Goal: Contribute content: Contribute content

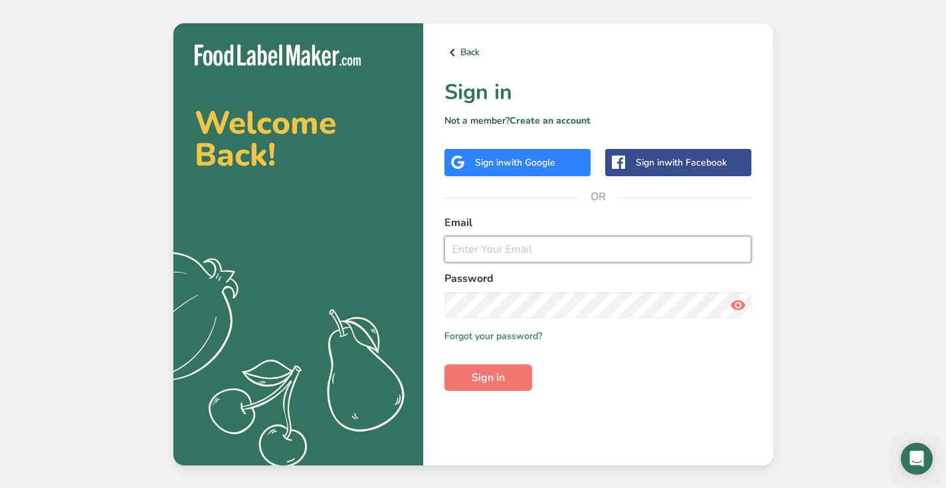
click at [540, 243] on input "email" at bounding box center [598, 249] width 308 height 27
paste input "[EMAIL_ADDRESS][DOMAIN_NAME]"
type input "[EMAIL_ADDRESS][DOMAIN_NAME]"
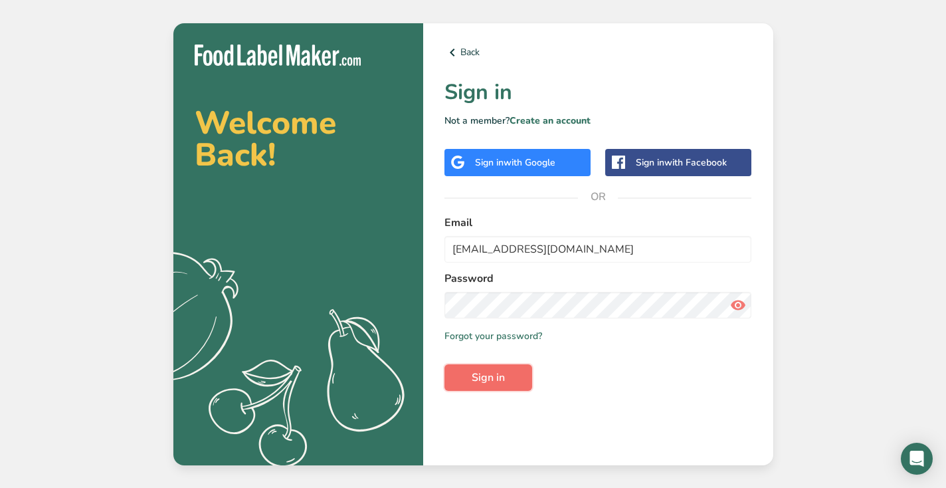
click at [476, 375] on span "Sign in" at bounding box center [488, 377] width 33 height 16
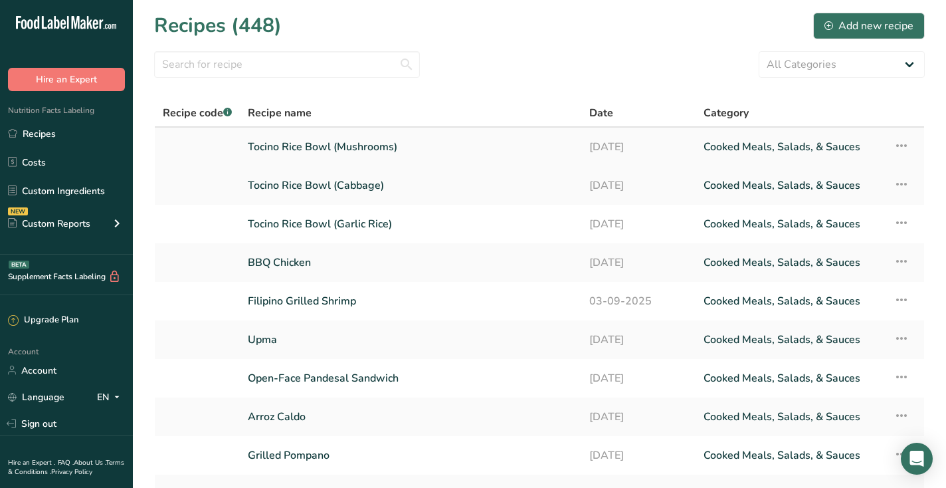
click at [429, 138] on link "Tocino Rice Bowl (Mushrooms)" at bounding box center [411, 147] width 326 height 28
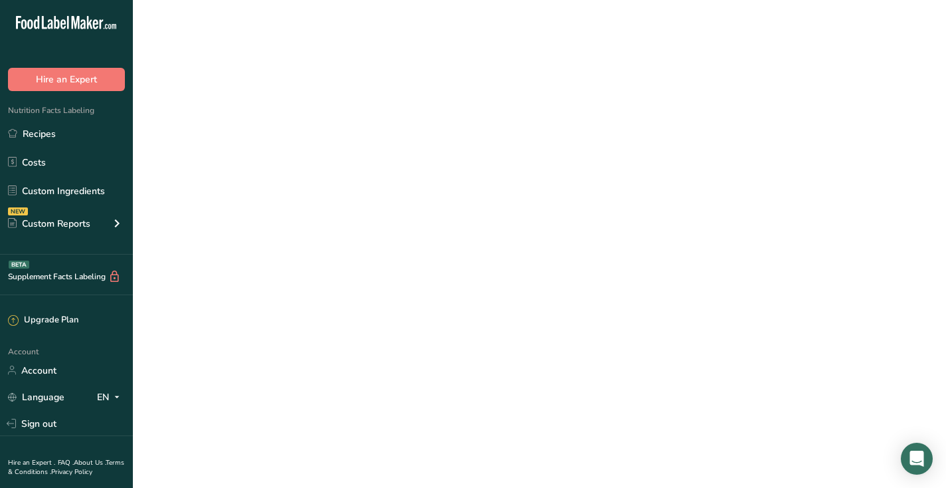
click at [429, 138] on link "Tocino Rice Bowl (Mushrooms)" at bounding box center [411, 147] width 326 height 28
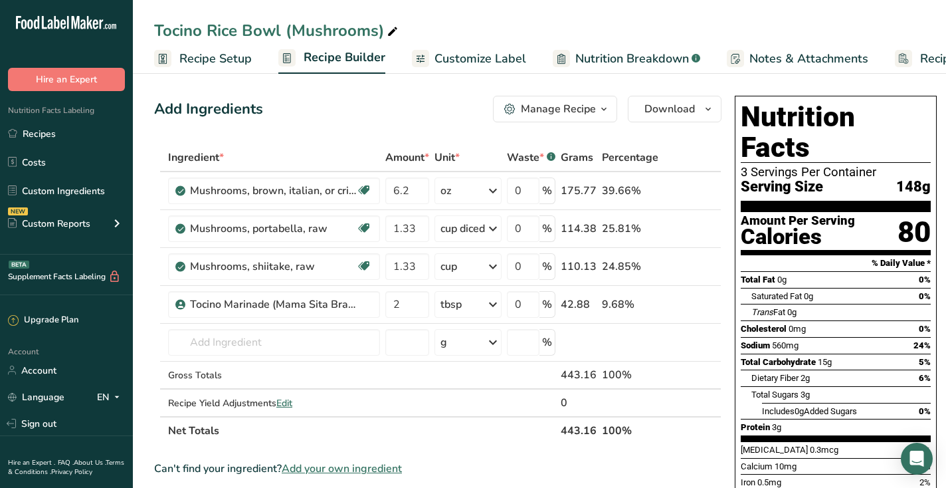
scroll to position [17, 0]
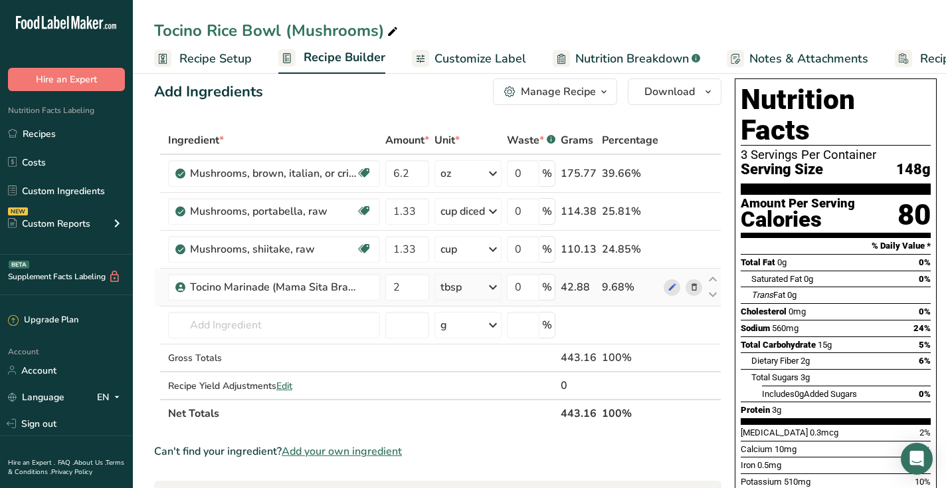
click at [698, 285] on span at bounding box center [694, 287] width 16 height 16
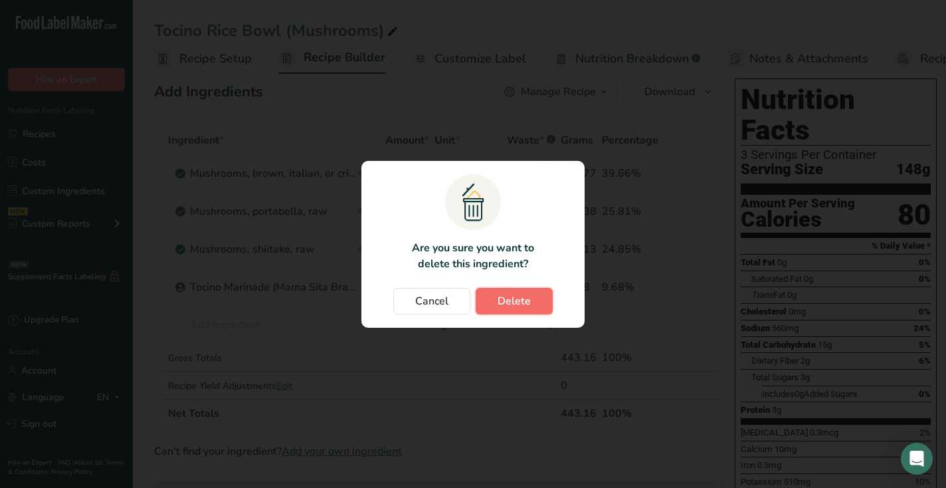
click at [518, 306] on span "Delete" at bounding box center [514, 301] width 33 height 16
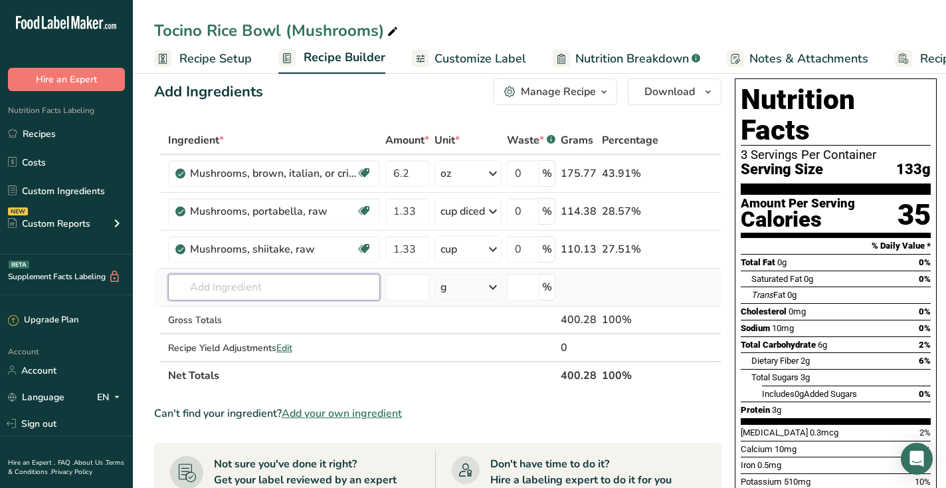
click at [298, 276] on input "text" at bounding box center [274, 287] width 212 height 27
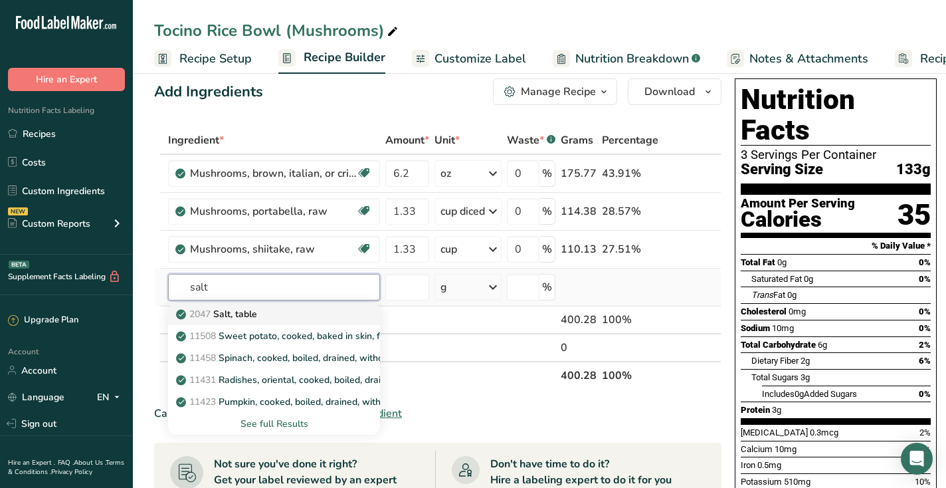
type input "salt"
click at [245, 318] on p "2047 Salt, table" at bounding box center [218, 314] width 78 height 14
type input "Salt, table"
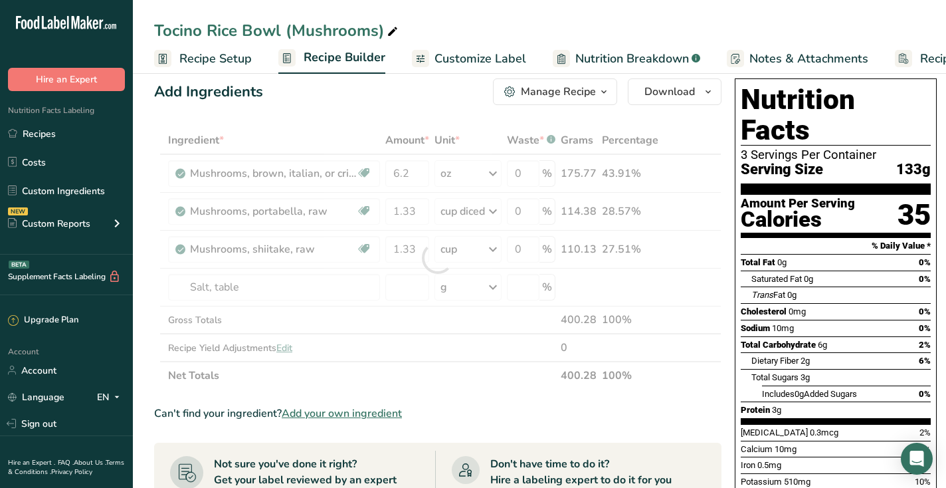
click at [470, 284] on div at bounding box center [437, 257] width 567 height 263
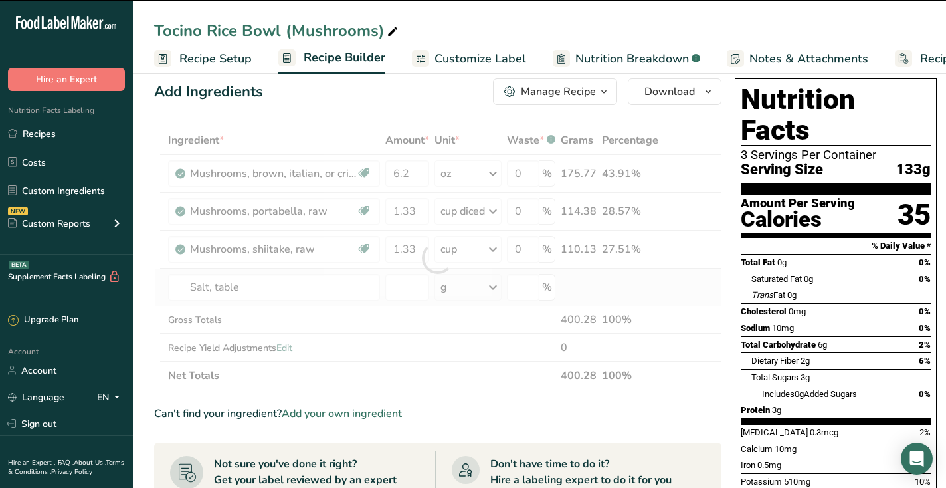
type input "0"
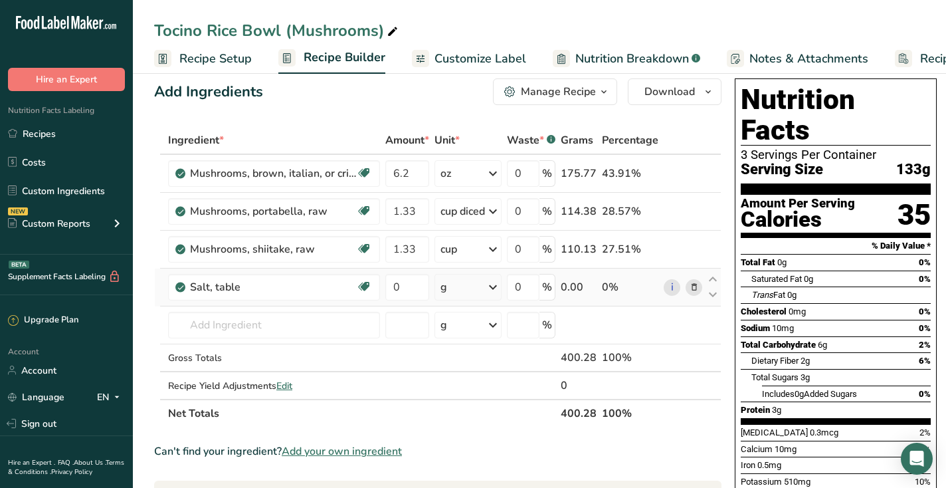
click at [467, 290] on div "g" at bounding box center [468, 287] width 67 height 27
click at [467, 331] on div "1 tsp" at bounding box center [499, 331] width 112 height 19
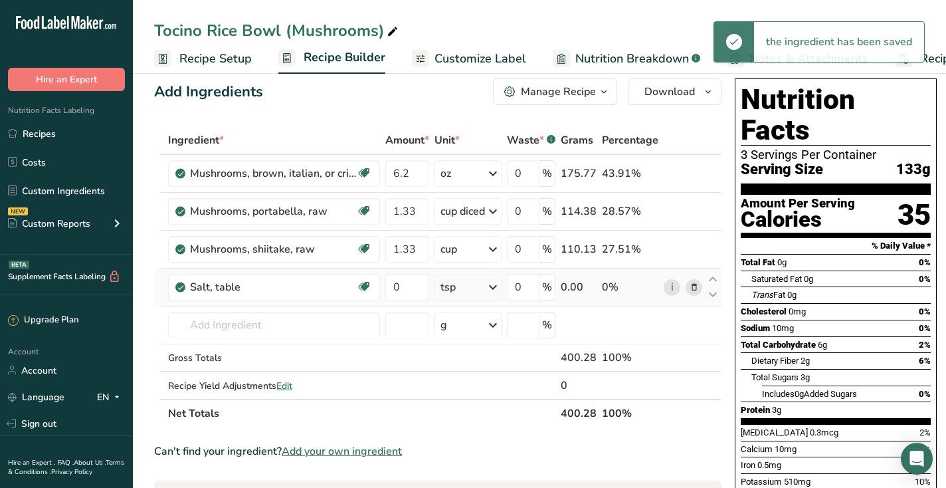
click at [470, 288] on div "tsp" at bounding box center [468, 287] width 67 height 27
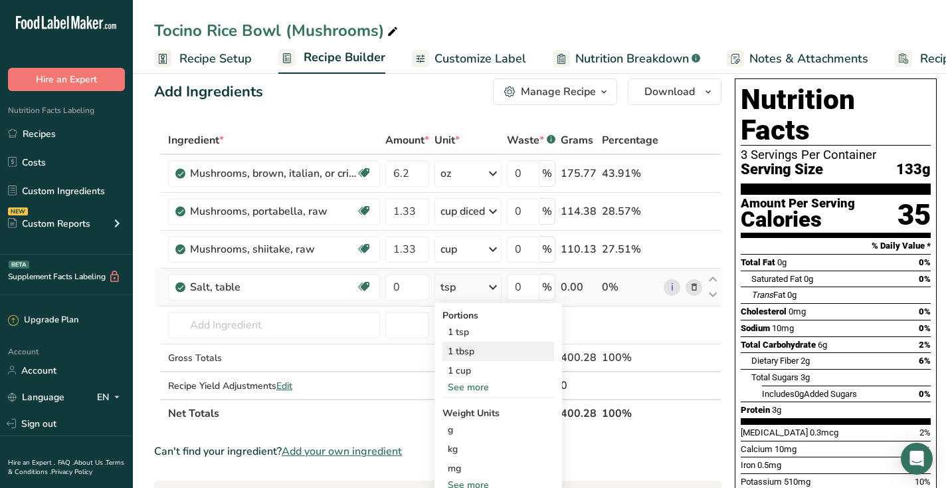
click at [472, 352] on div "1 tbsp" at bounding box center [499, 351] width 112 height 19
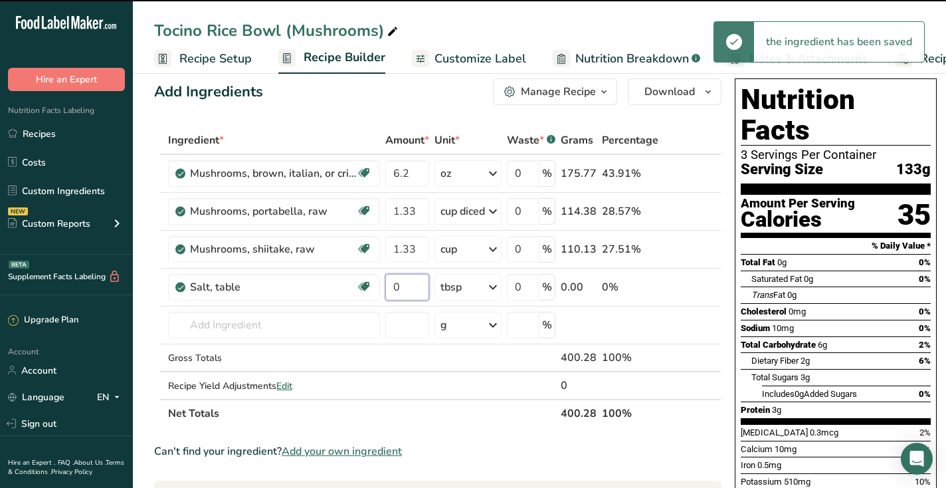
click at [402, 286] on input "0" at bounding box center [407, 287] width 44 height 27
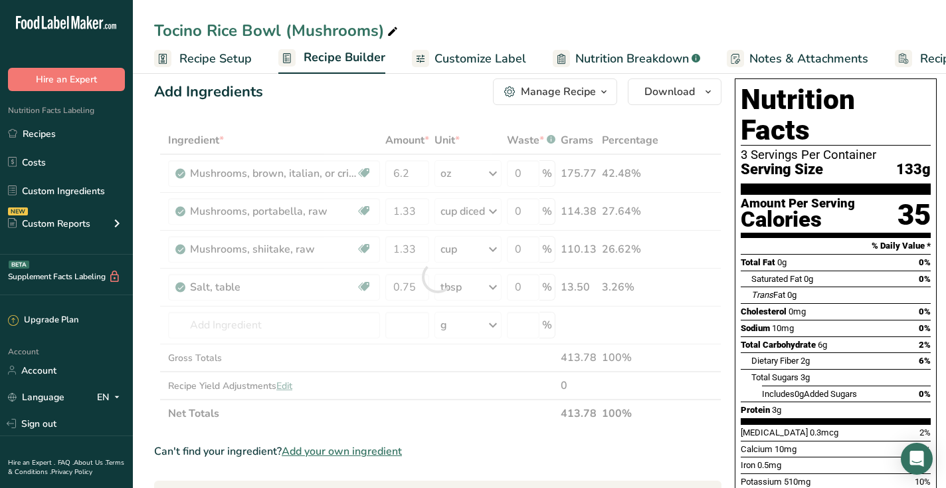
click at [425, 426] on div "Ingredient * Amount * Unit * Waste * .a-a{fill:#347362;}.b-a{fill:#fff;} Grams …" at bounding box center [437, 276] width 567 height 301
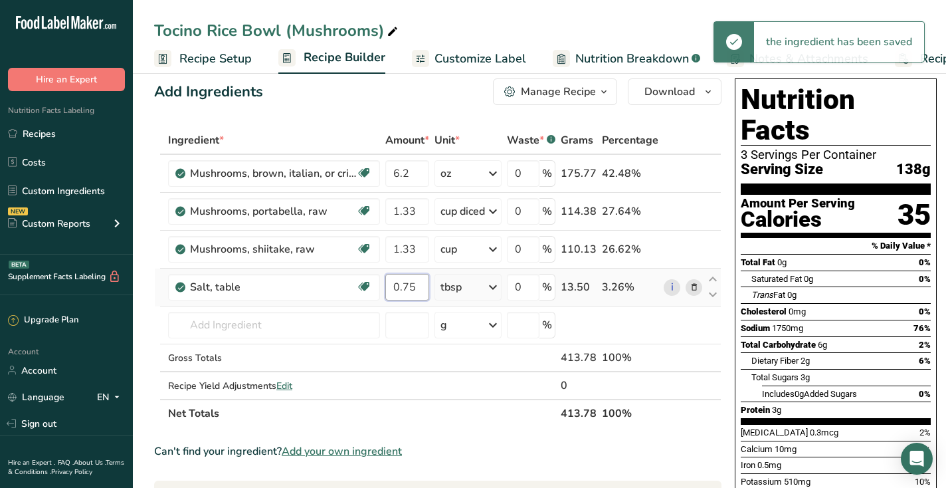
click at [414, 290] on input "0.75" at bounding box center [407, 287] width 44 height 27
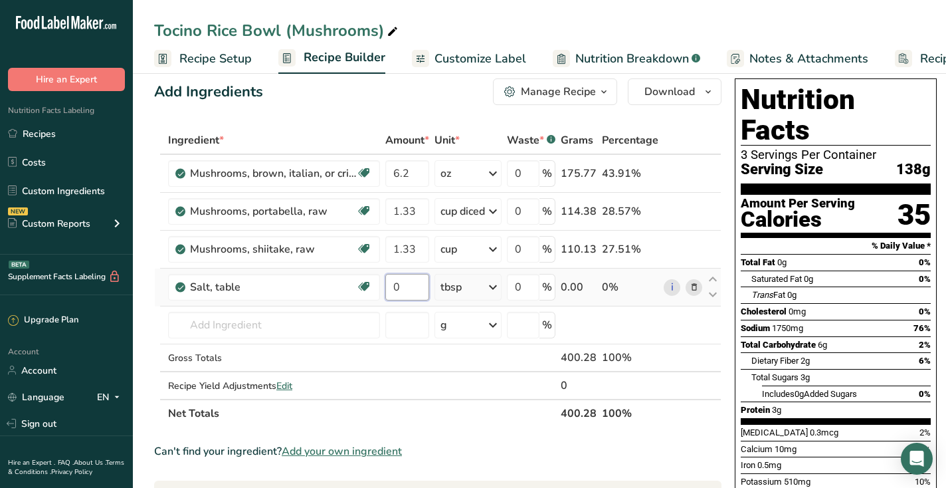
type input "0"
click at [467, 280] on div "Ingredient * Amount * Unit * Waste * .a-a{fill:#347362;}.b-a{fill:#fff;} Grams …" at bounding box center [437, 276] width 567 height 301
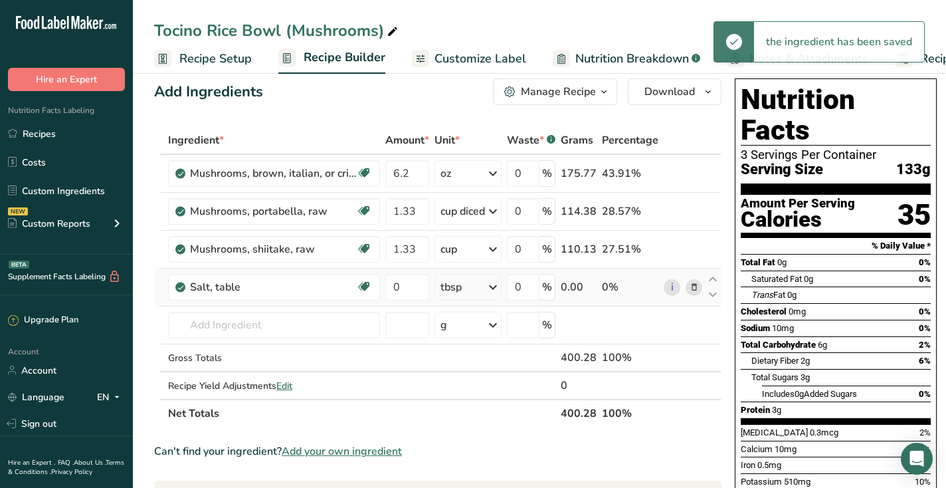
click at [466, 288] on div "tbsp" at bounding box center [468, 287] width 67 height 27
click at [470, 325] on div "1 tsp" at bounding box center [499, 331] width 112 height 19
click at [405, 284] on input "0" at bounding box center [407, 287] width 44 height 27
type input "1"
click at [318, 329] on div "Ingredient * Amount * Unit * Waste * .a-a{fill:#347362;}.b-a{fill:#fff;} Grams …" at bounding box center [437, 276] width 567 height 301
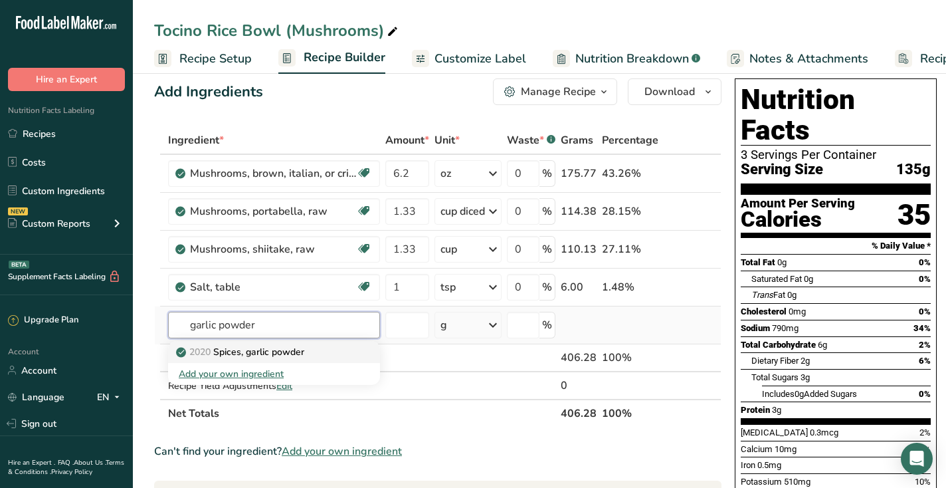
type input "garlic powder"
click at [320, 358] on div "2020 Spices, garlic powder" at bounding box center [263, 352] width 169 height 14
type input "Spices, garlic powder"
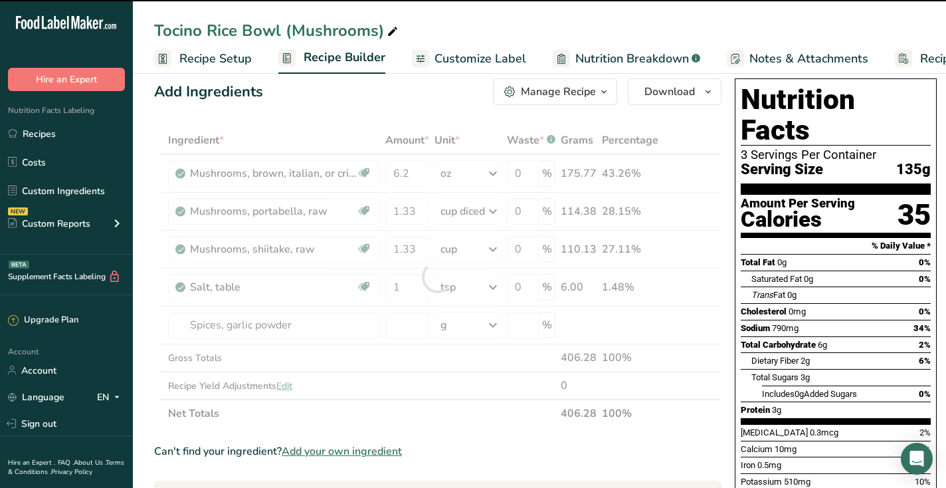
type input "0"
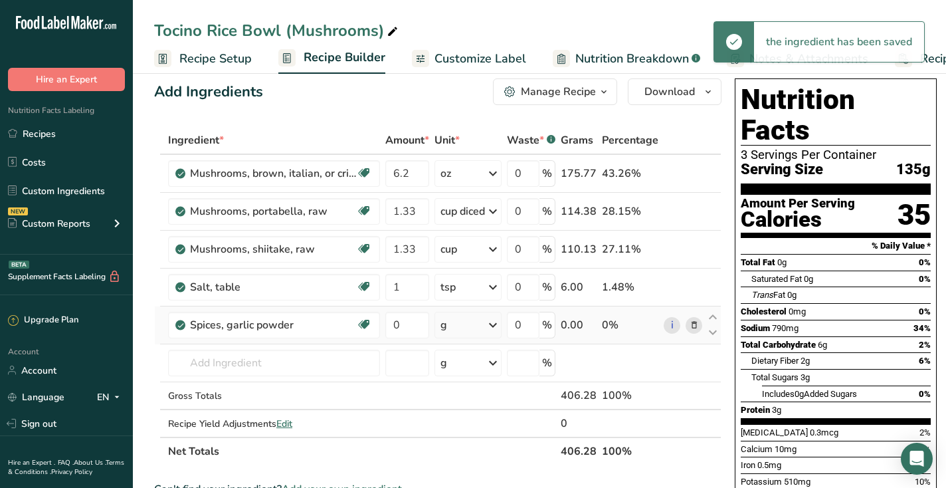
click at [483, 334] on div "g" at bounding box center [468, 325] width 67 height 27
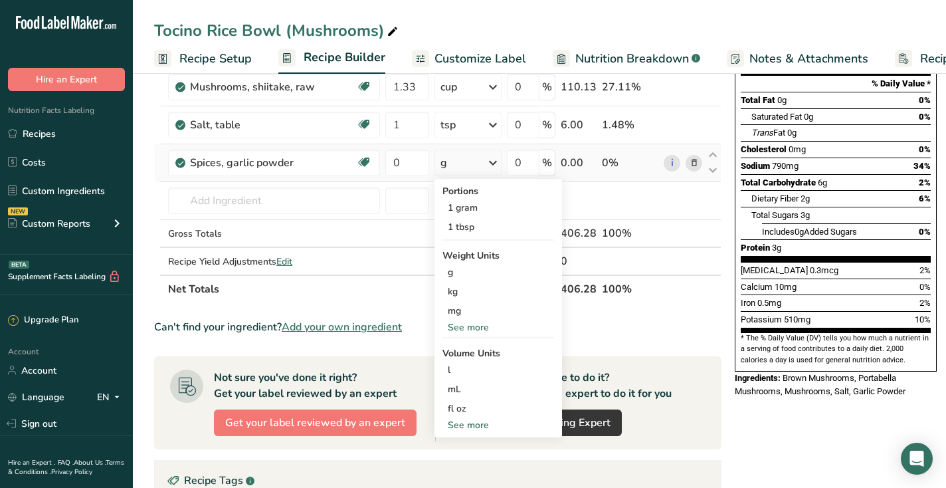
scroll to position [185, 0]
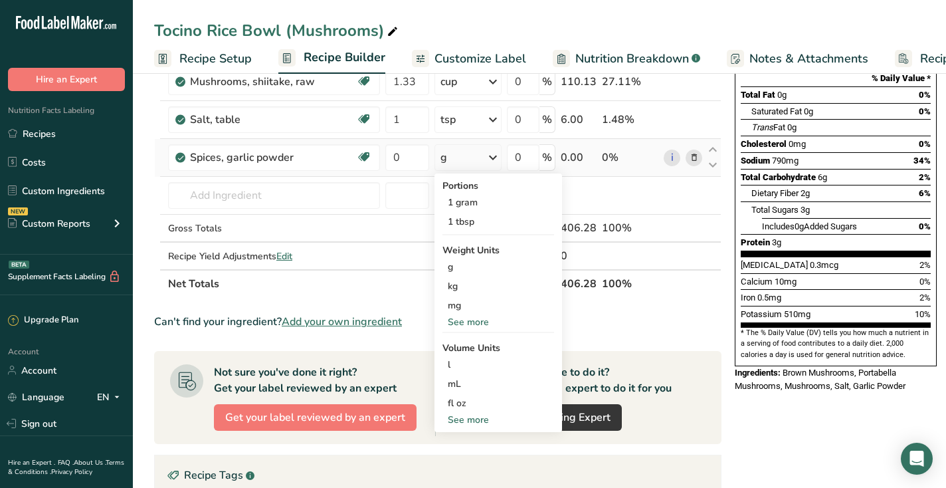
click at [466, 417] on div "See more" at bounding box center [499, 420] width 112 height 14
click at [464, 440] on div "tsp" at bounding box center [498, 442] width 101 height 14
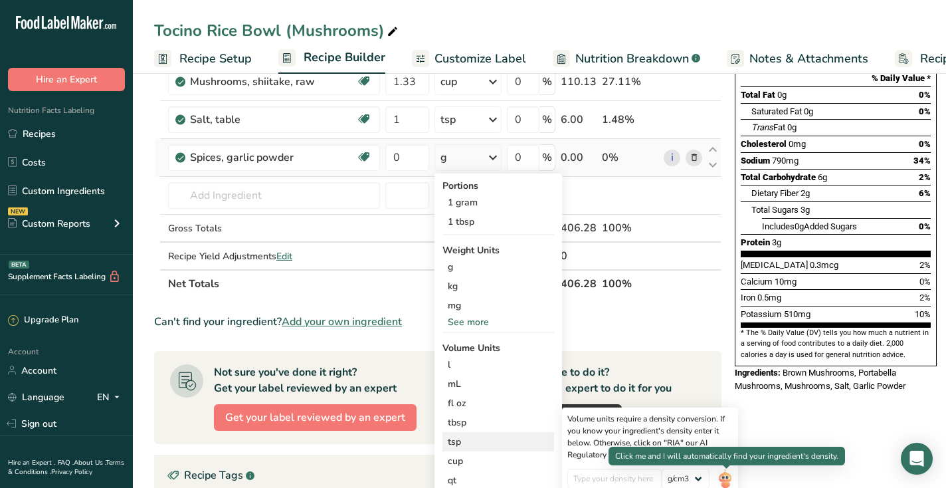
click at [724, 480] on img at bounding box center [725, 479] width 15 height 23
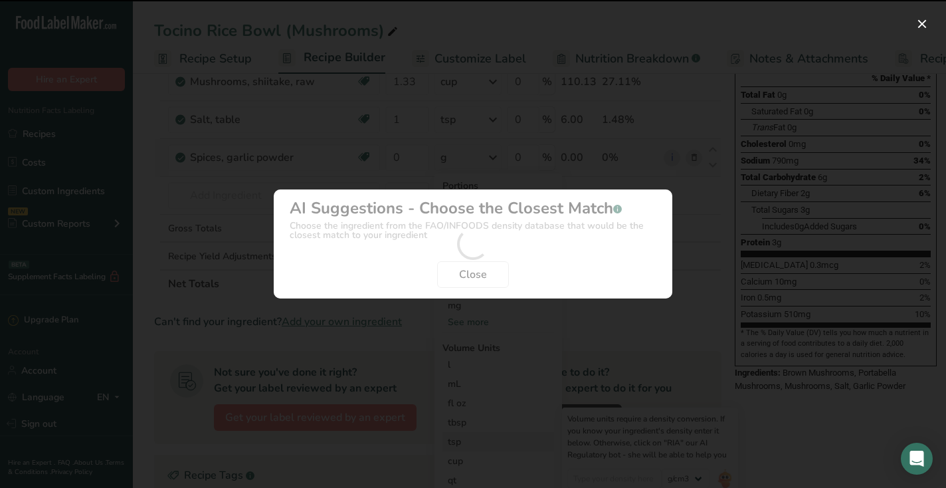
click at [724, 480] on div "Density Selection Modal" at bounding box center [473, 244] width 946 height 488
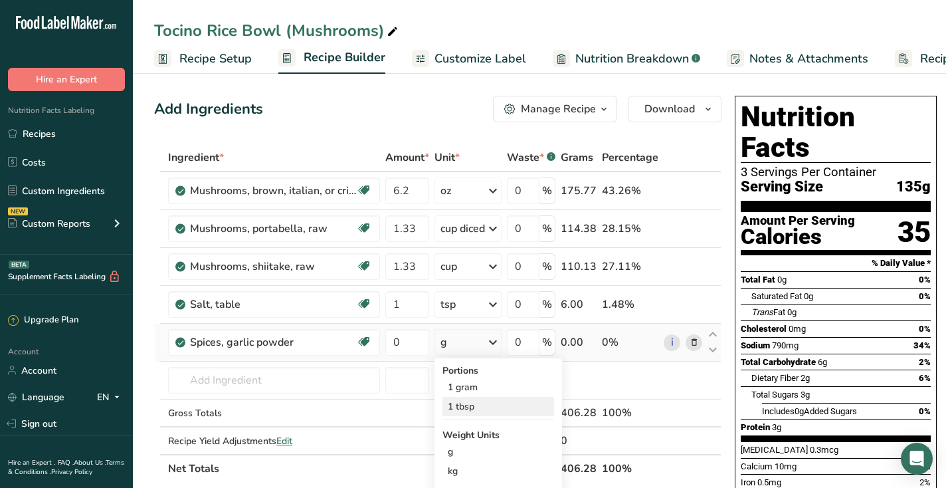
scroll to position [14, 0]
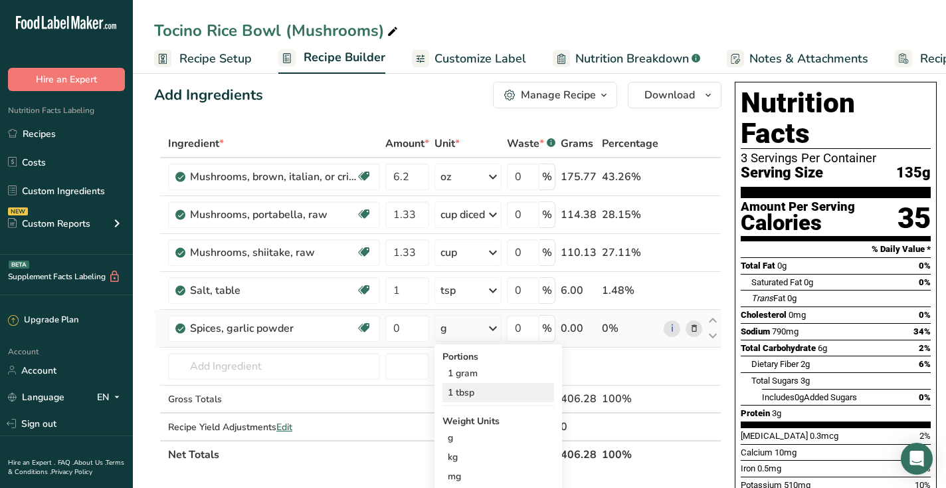
click at [472, 395] on div "1 tbsp" at bounding box center [499, 392] width 112 height 19
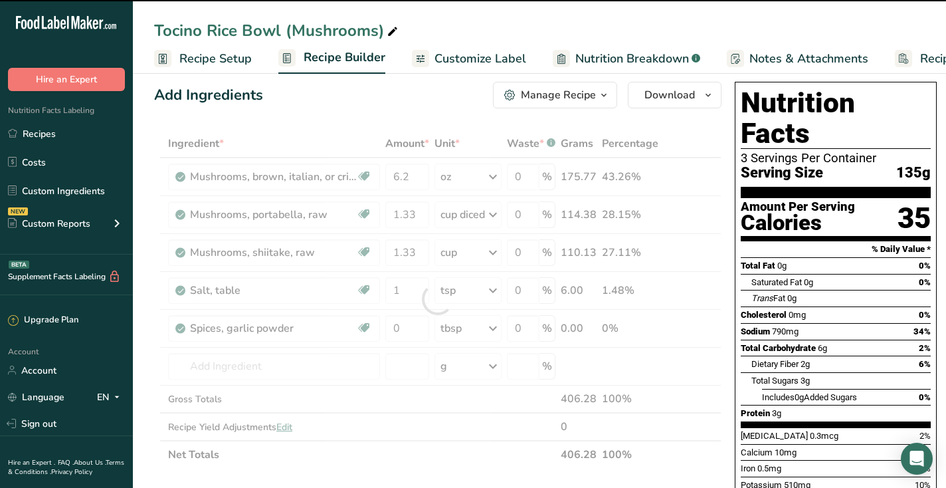
click at [413, 324] on div at bounding box center [437, 299] width 567 height 339
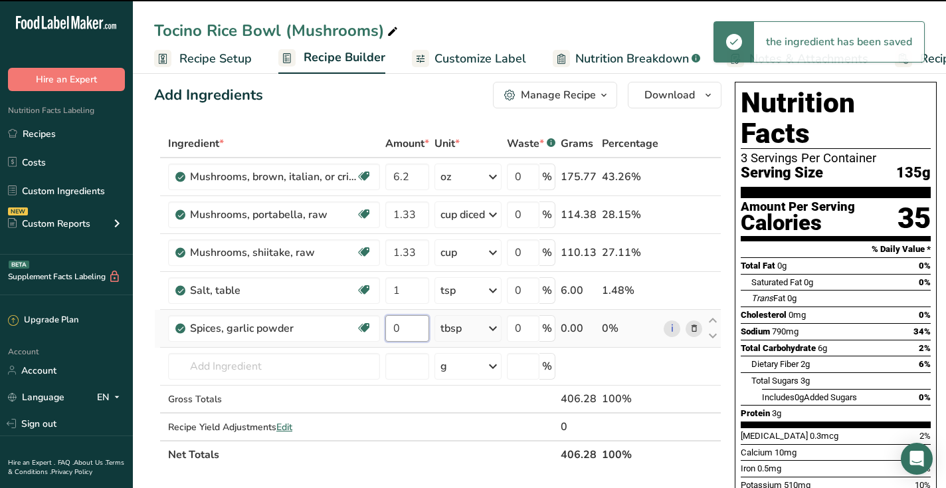
click at [410, 326] on input "0" at bounding box center [407, 328] width 44 height 27
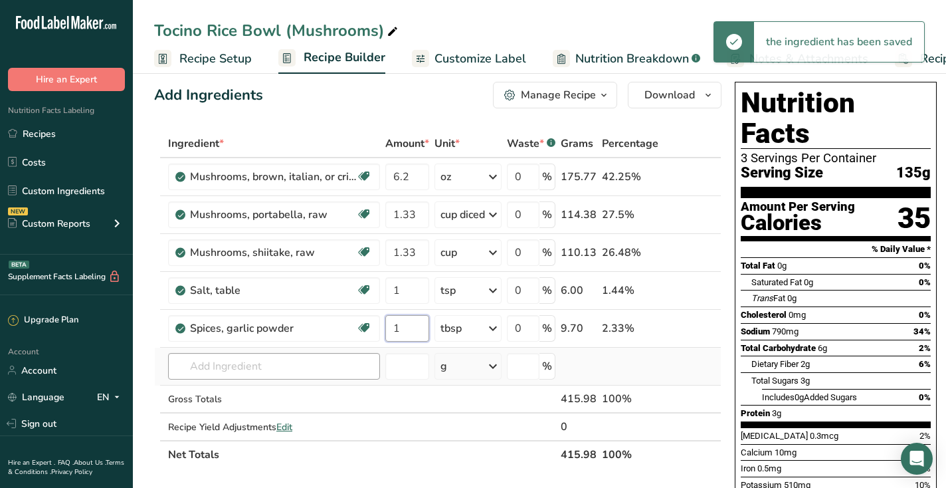
type input "1"
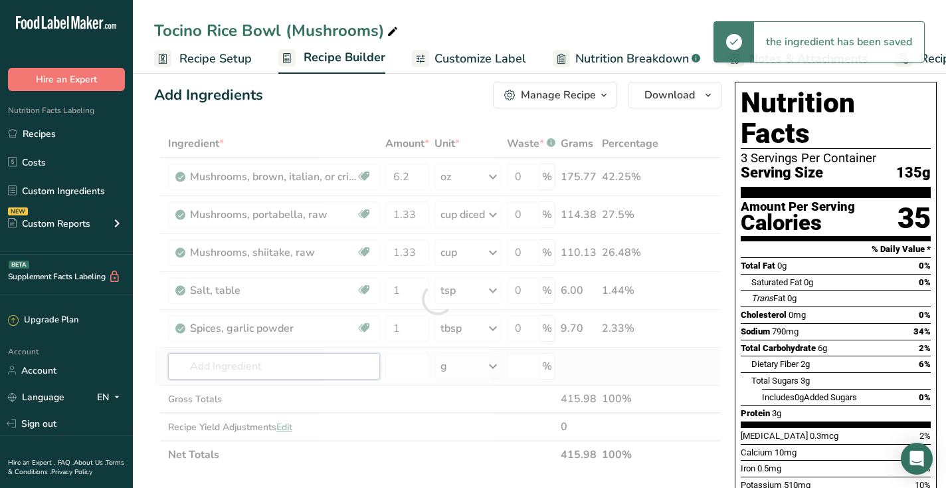
click at [348, 359] on div "Ingredient * Amount * Unit * Waste * .a-a{fill:#347362;}.b-a{fill:#fff;} Grams …" at bounding box center [437, 299] width 567 height 339
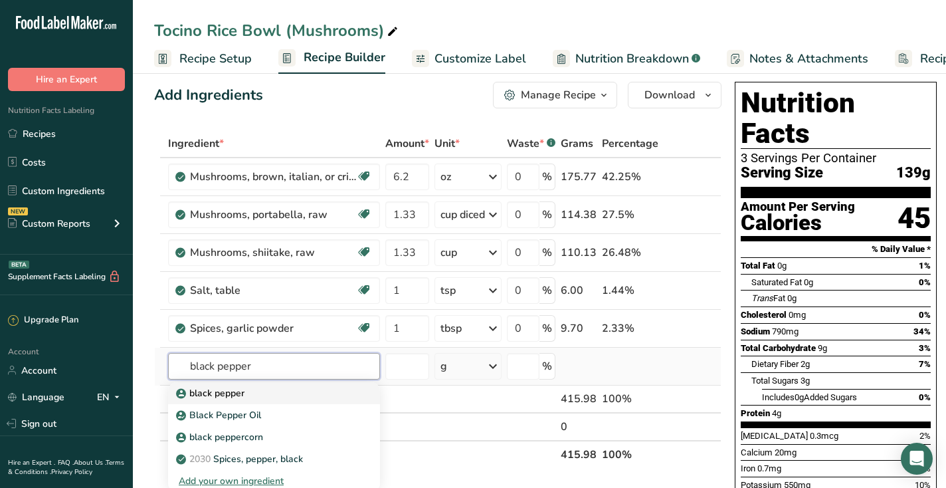
type input "black pepper"
click at [308, 395] on div "black pepper" at bounding box center [263, 393] width 169 height 14
type input "black pepper"
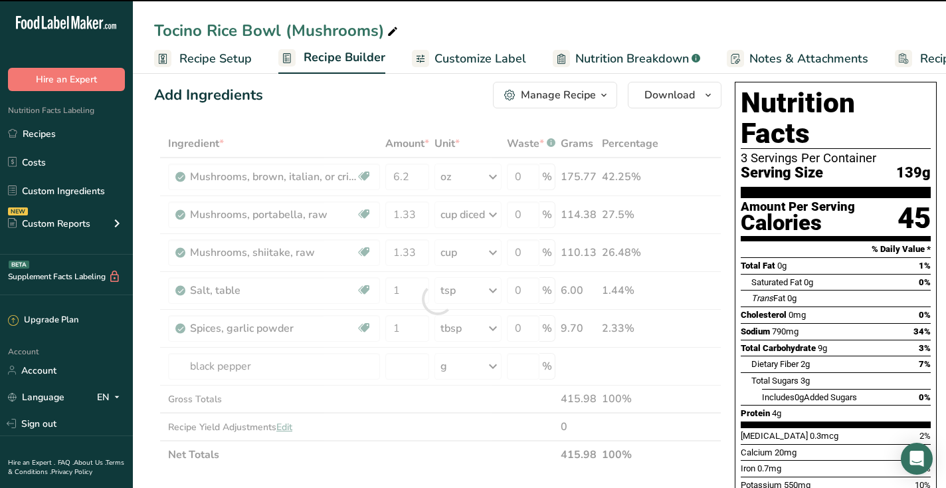
type input "0"
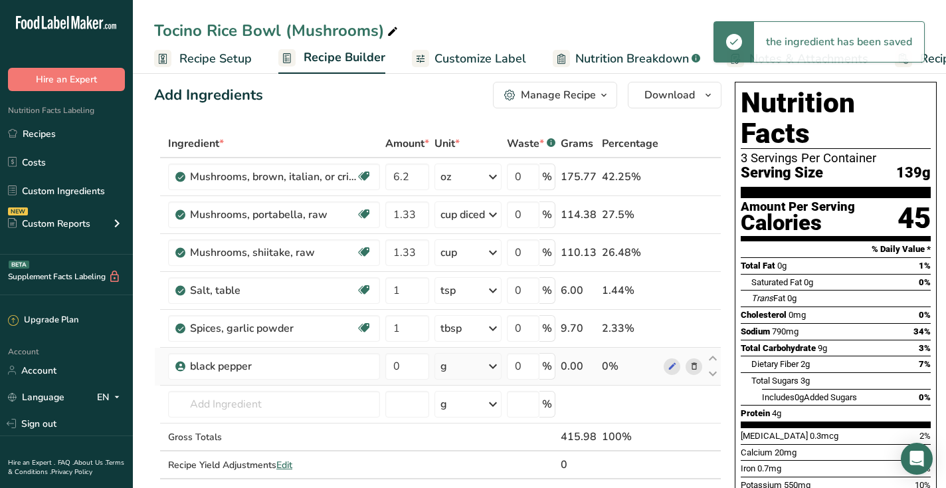
click at [477, 368] on div "g" at bounding box center [468, 366] width 67 height 27
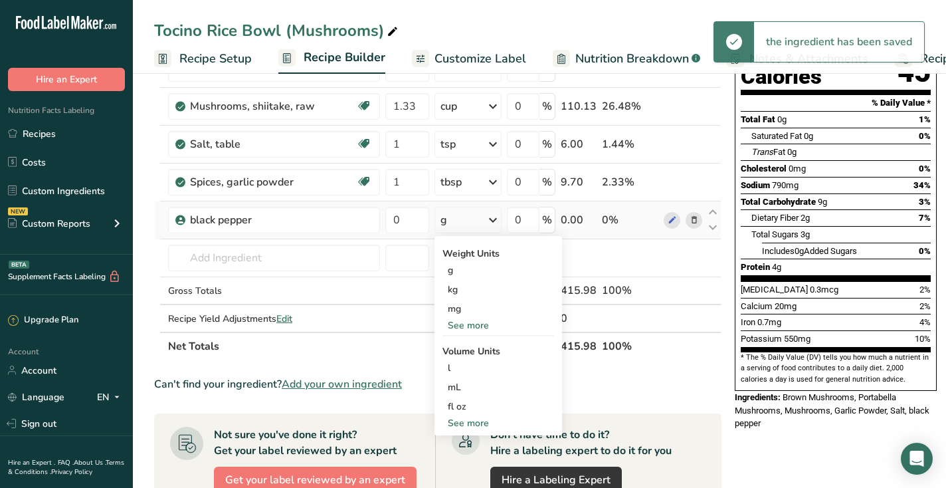
scroll to position [163, 0]
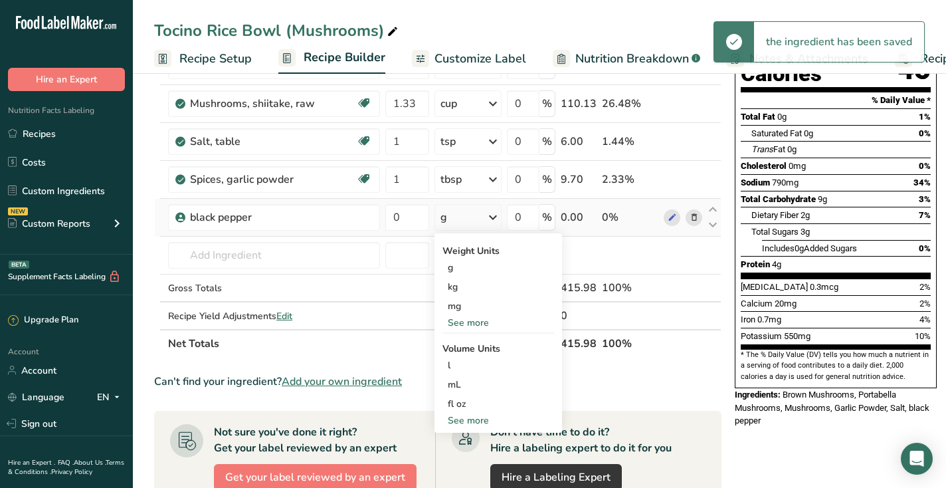
click at [489, 318] on div "See more" at bounding box center [499, 323] width 112 height 14
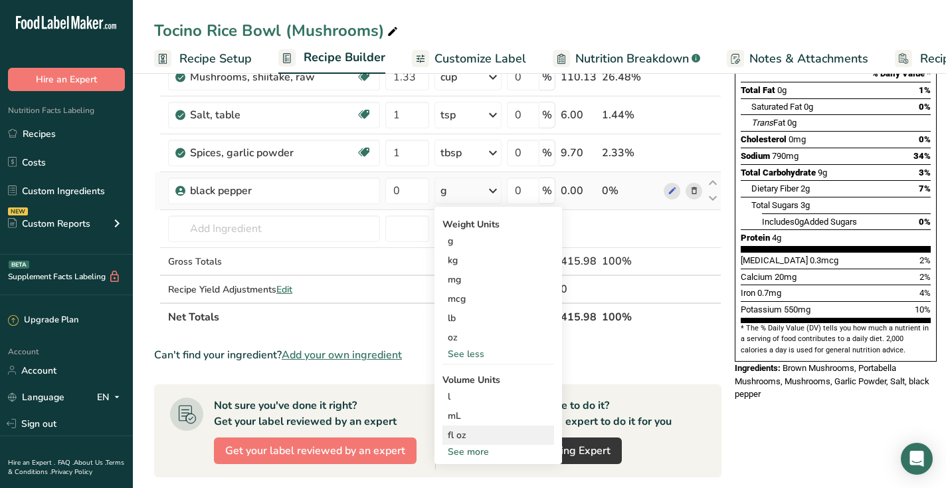
scroll to position [191, 0]
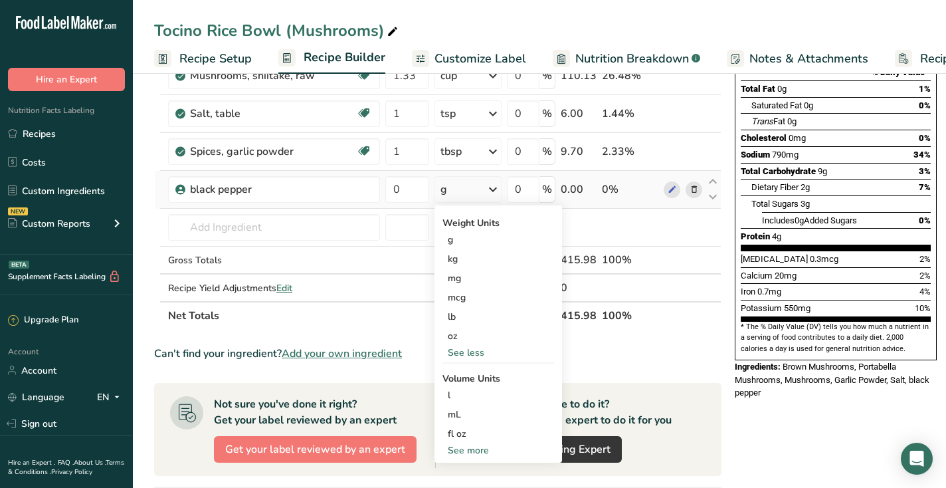
click at [480, 451] on div "See more" at bounding box center [499, 450] width 112 height 14
select select "22"
click at [479, 465] on div "tsp" at bounding box center [498, 472] width 101 height 14
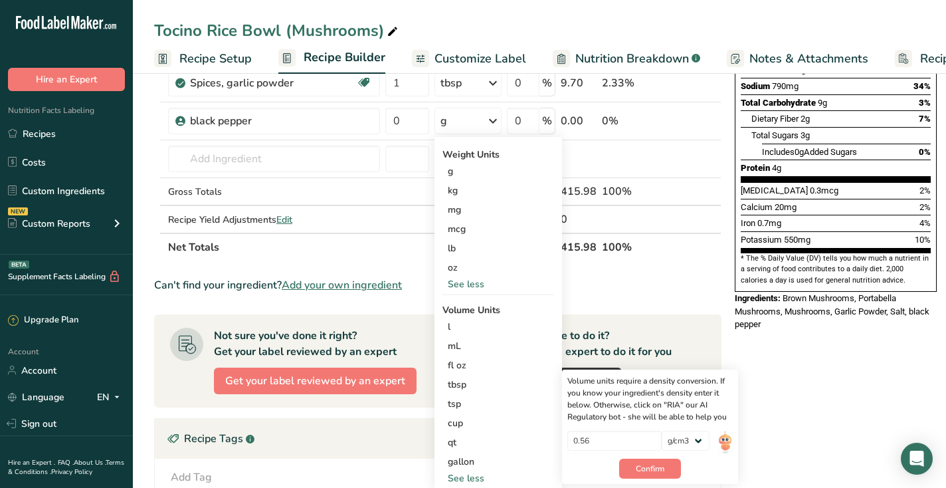
scroll to position [326, 0]
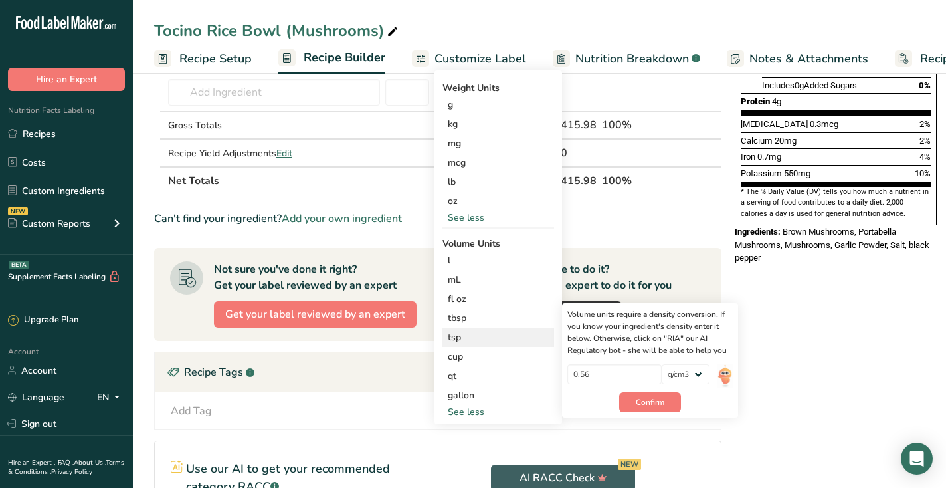
click at [724, 379] on img at bounding box center [725, 375] width 15 height 23
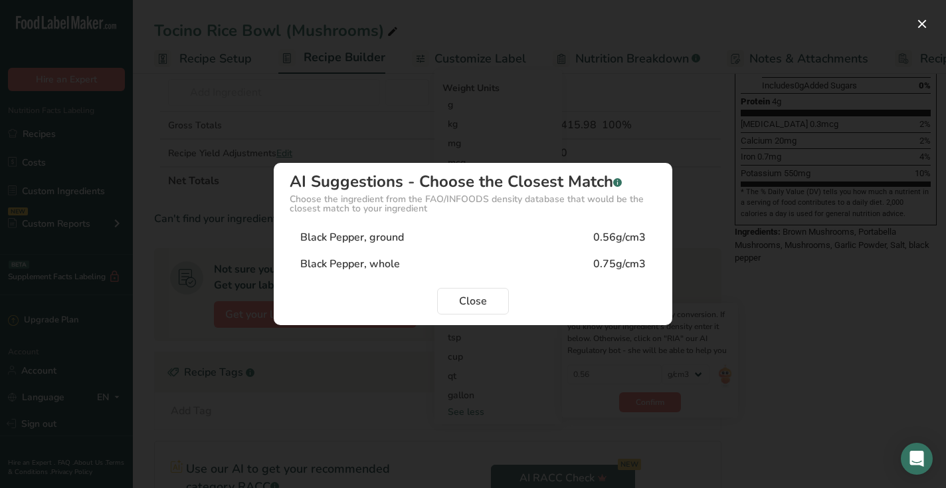
click at [473, 231] on div "Black Pepper, ground 0.56g/cm3" at bounding box center [473, 237] width 367 height 27
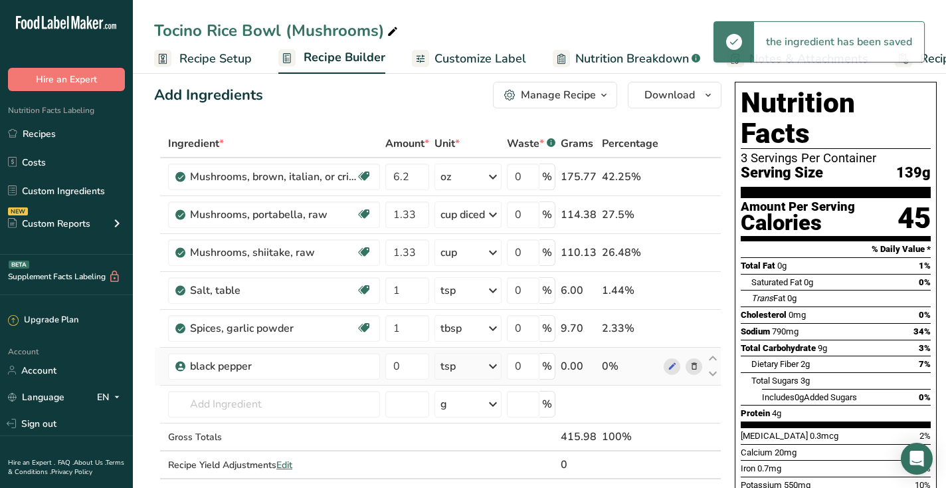
scroll to position [0, 0]
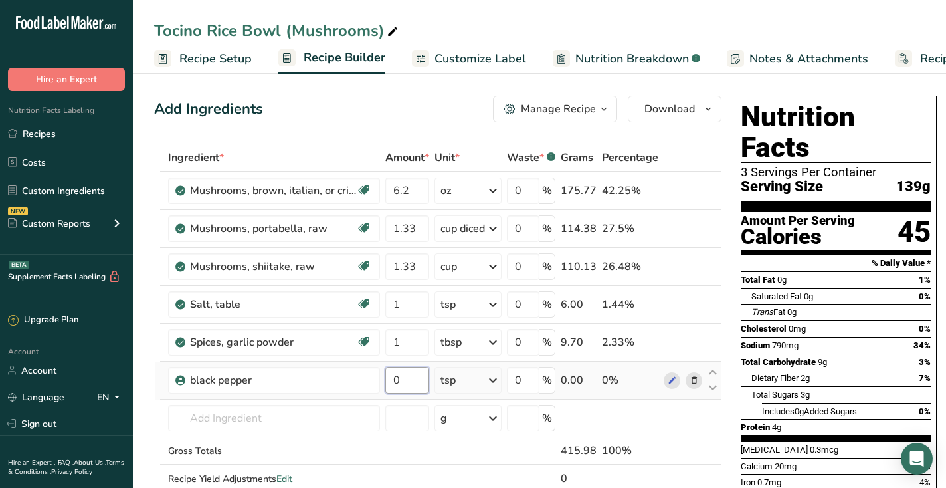
click at [410, 385] on input "0" at bounding box center [407, 380] width 44 height 27
click at [480, 377] on div "Ingredient * Amount * Unit * Waste * .a-a{fill:#347362;}.b-a{fill:#fff;} Grams …" at bounding box center [437, 332] width 567 height 377
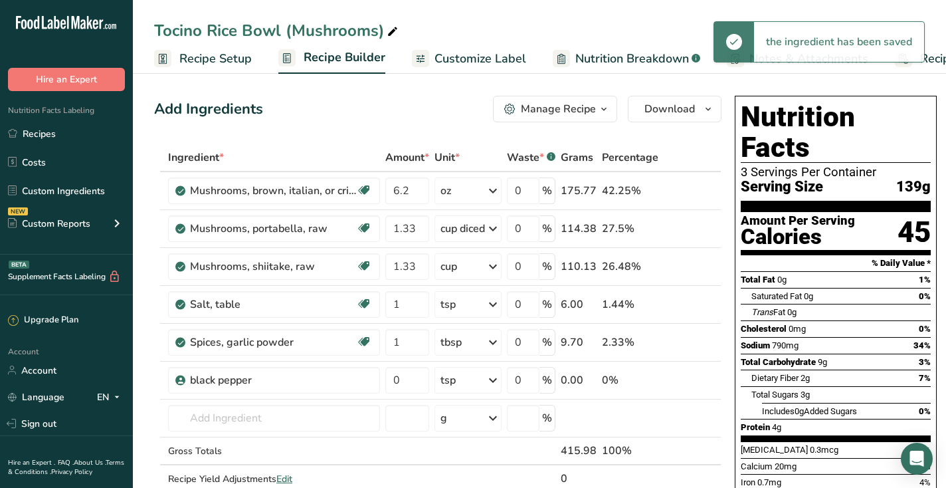
click at [480, 377] on div "tsp" at bounding box center [468, 380] width 67 height 27
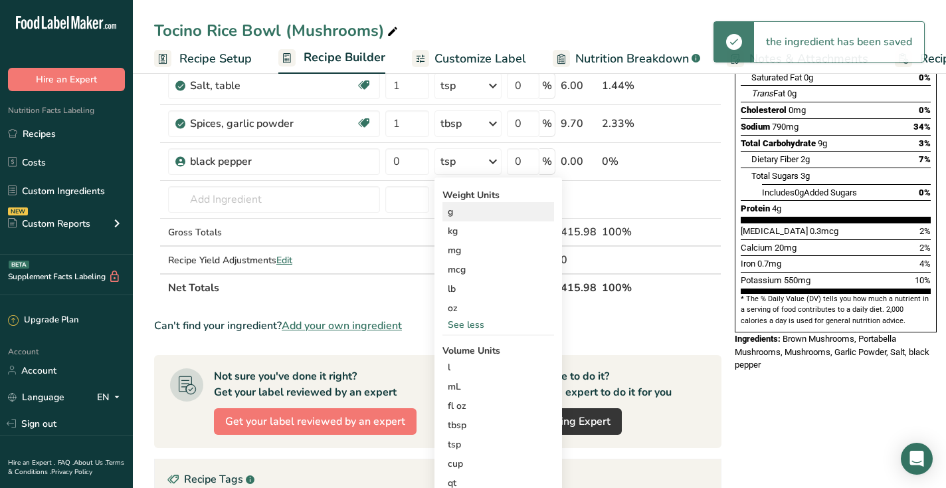
scroll to position [227, 0]
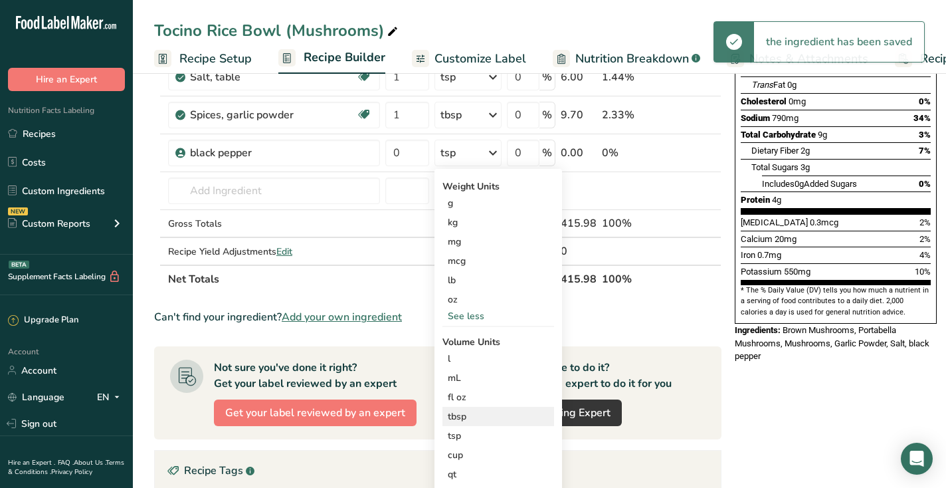
click at [476, 412] on div "tbsp" at bounding box center [498, 416] width 101 height 14
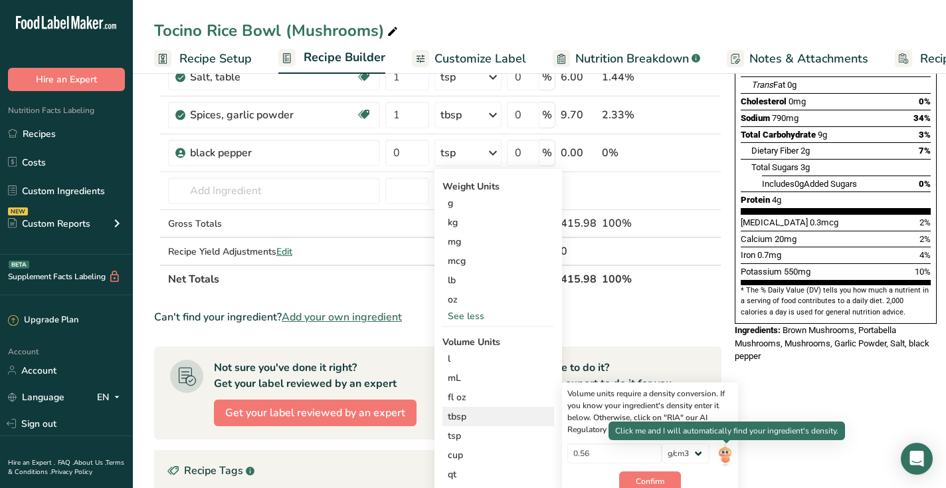
click at [724, 460] on img at bounding box center [725, 454] width 15 height 23
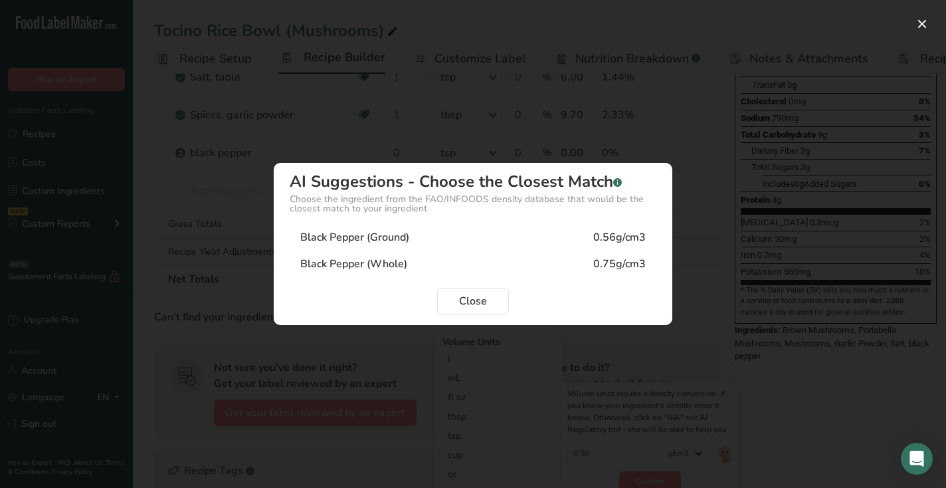
click at [400, 241] on div "Black Pepper (Ground)" at bounding box center [354, 237] width 109 height 16
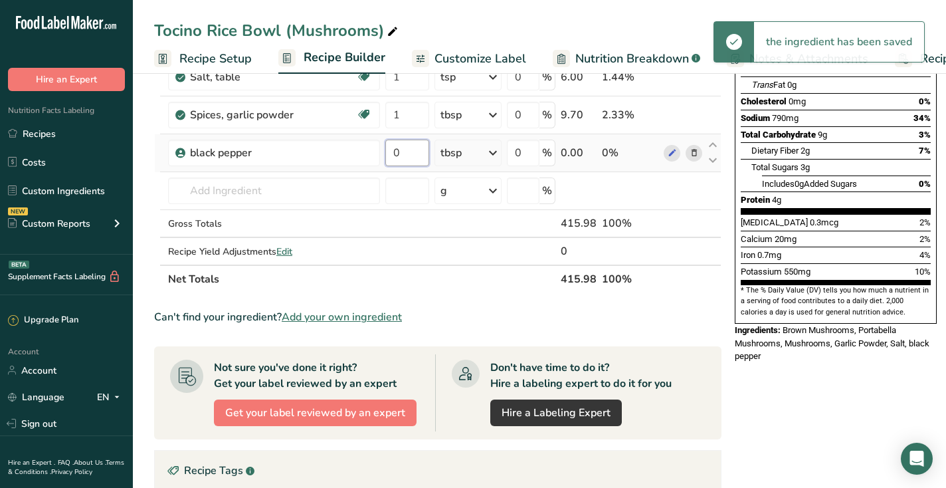
click at [401, 159] on input "0" at bounding box center [407, 153] width 44 height 27
type input "0.25"
click at [335, 201] on div "Ingredient * Amount * Unit * Waste * .a-a{fill:#347362;}.b-a{fill:#fff;} Grams …" at bounding box center [437, 104] width 567 height 377
